Goal: Check status

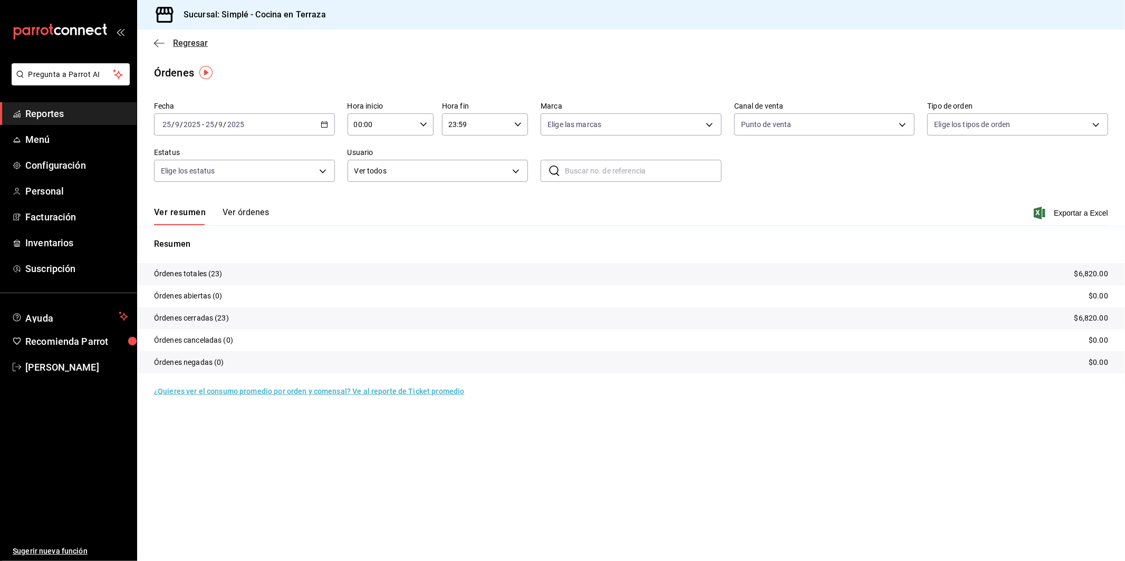
click at [166, 45] on span "Regresar" at bounding box center [181, 43] width 54 height 10
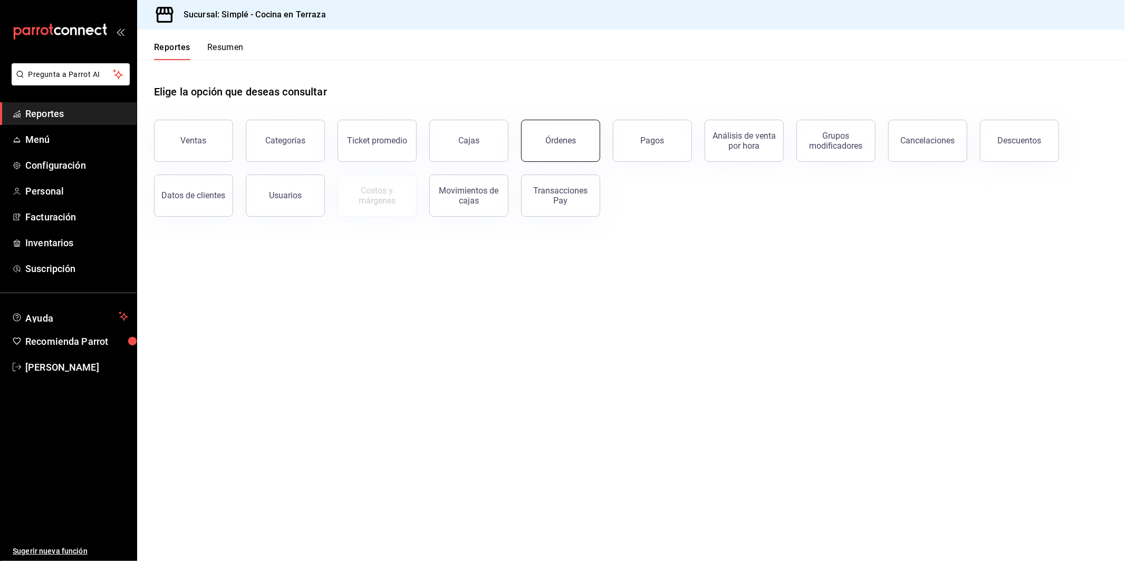
click at [587, 148] on button "Órdenes" at bounding box center [560, 141] width 79 height 42
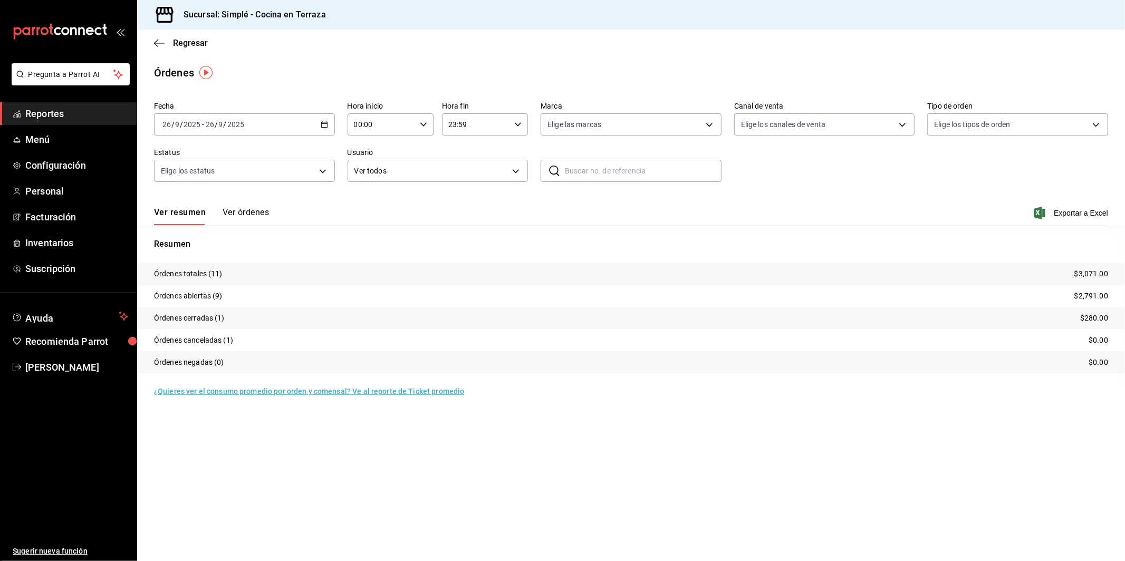
click at [758, 174] on div "Fecha [DATE] [DATE] - [DATE] [DATE] Hora inicio 00:00 Hora inicio Hora fin 23:5…" at bounding box center [631, 146] width 954 height 97
click at [789, 172] on div "Fecha [DATE] [DATE] - [DATE] [DATE] Hora inicio 00:00 Hora inicio Hora fin 23:5…" at bounding box center [631, 146] width 954 height 97
click at [157, 42] on icon "button" at bounding box center [159, 43] width 11 height 9
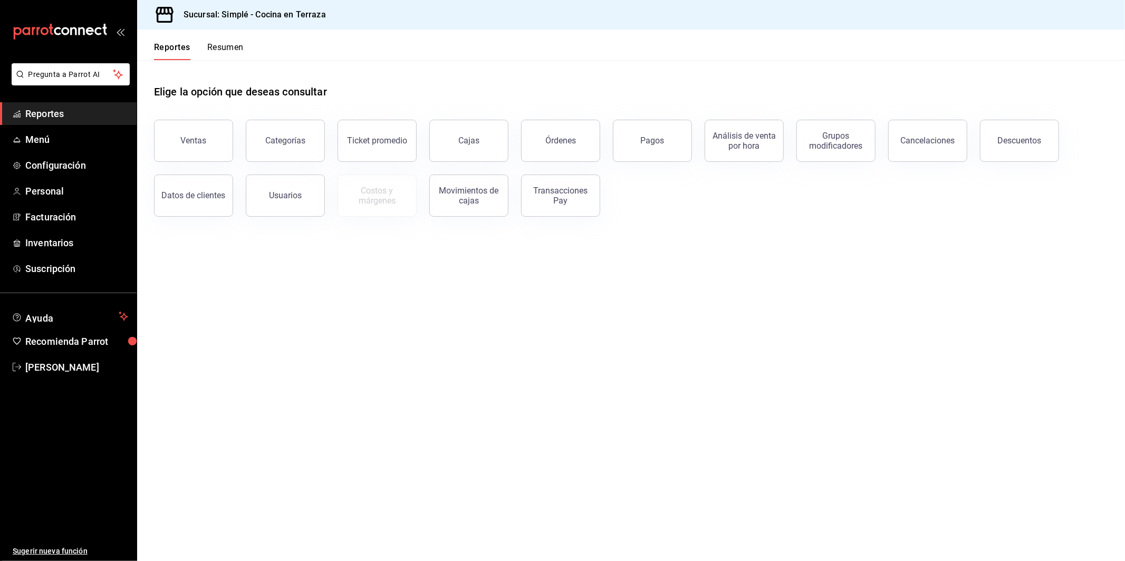
click at [270, 286] on main "Elige la opción que deseas consultar Ventas Categorías Ticket promedio Cajas Ór…" at bounding box center [631, 310] width 988 height 501
